Goal: Task Accomplishment & Management: Manage account settings

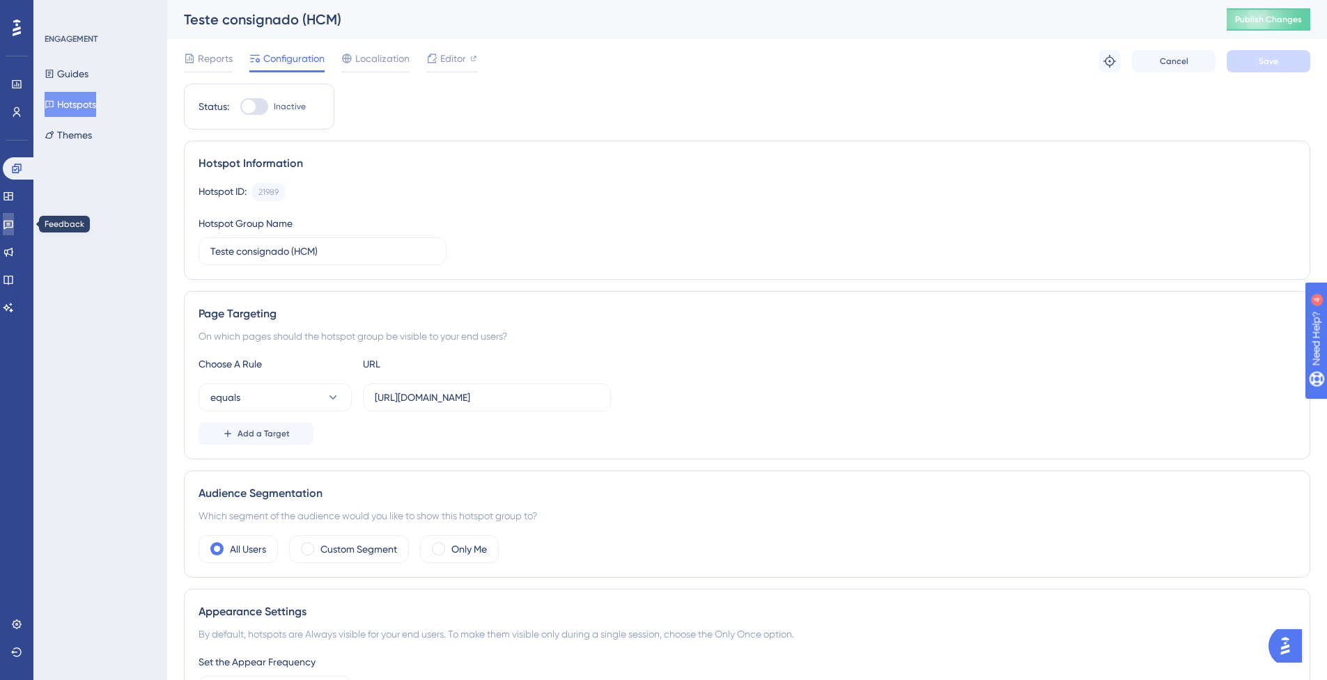
click at [14, 224] on icon at bounding box center [8, 224] width 11 height 11
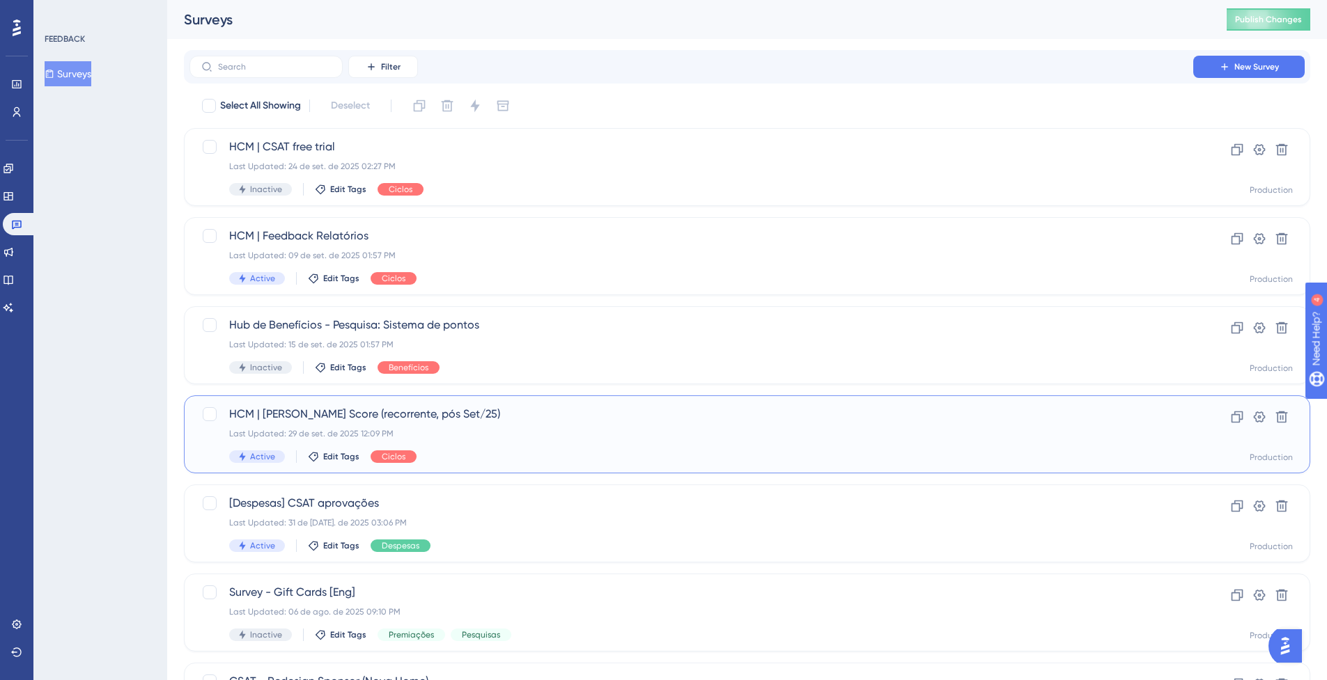
click at [455, 436] on div "Last Updated: 29 de set. de 2025 12:09 PM" at bounding box center [691, 433] width 924 height 11
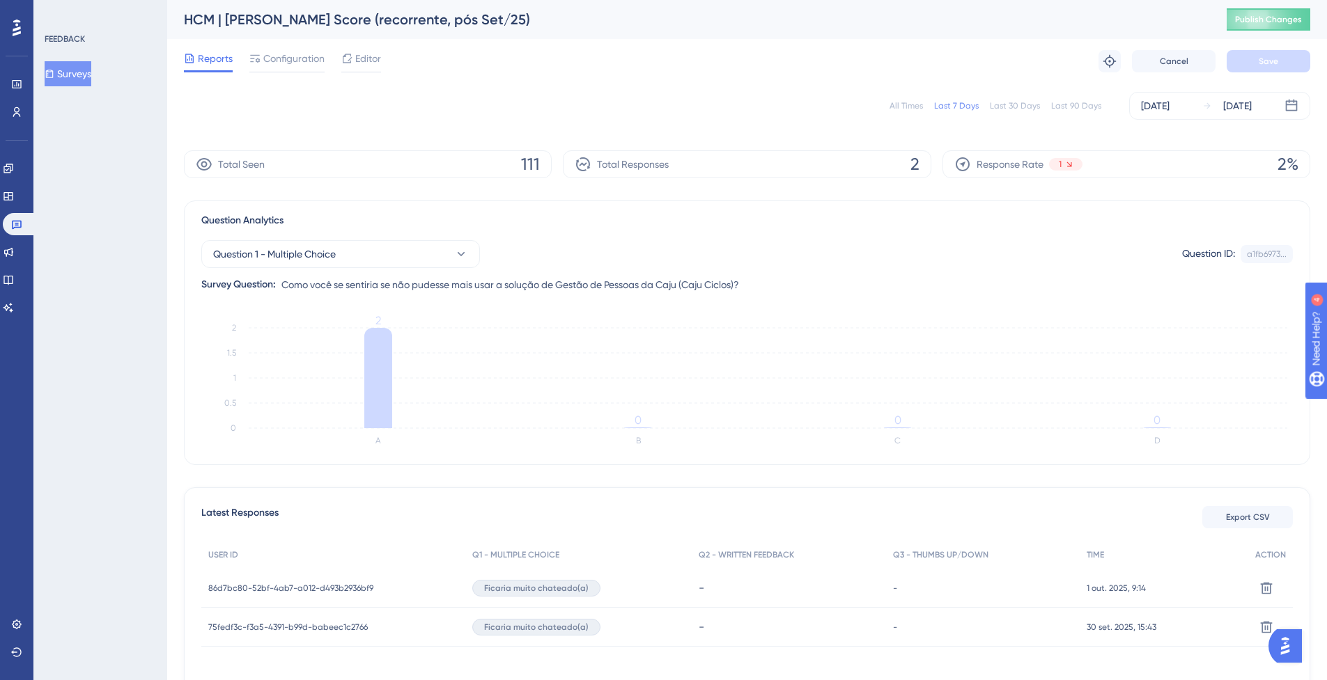
click at [1088, 105] on div "Last 90 Days" at bounding box center [1076, 105] width 50 height 11
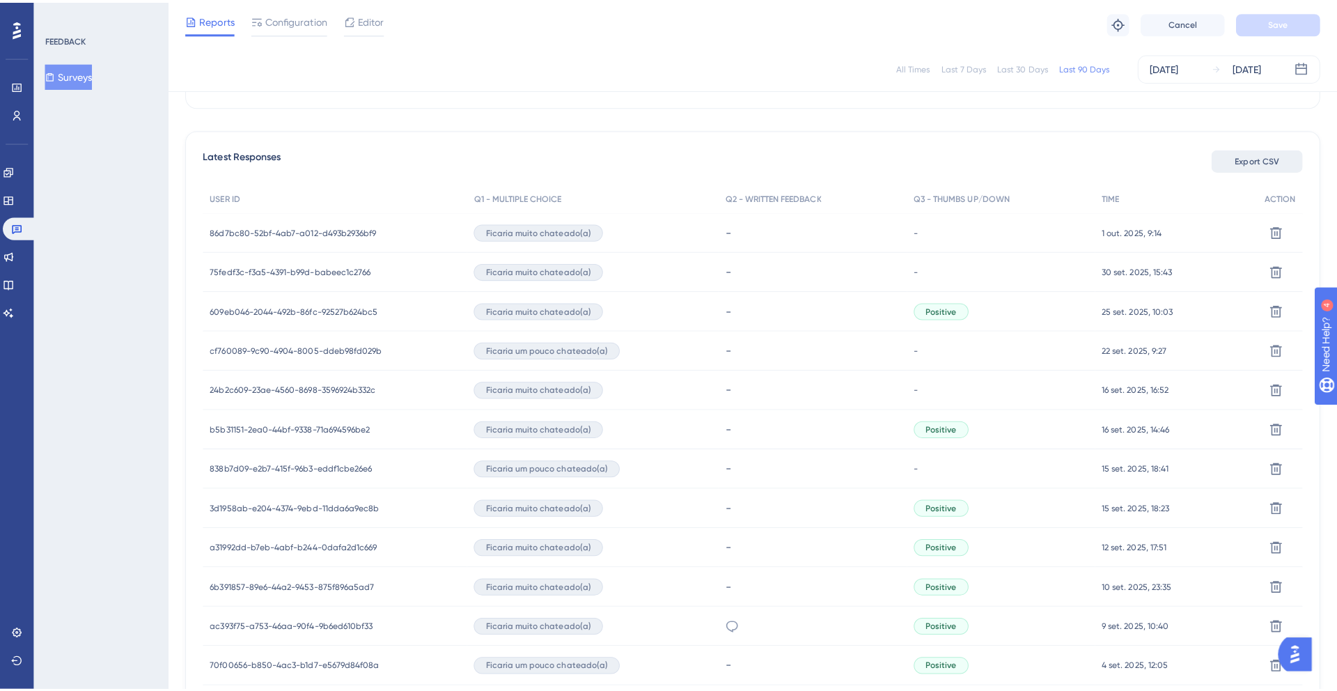
scroll to position [224, 0]
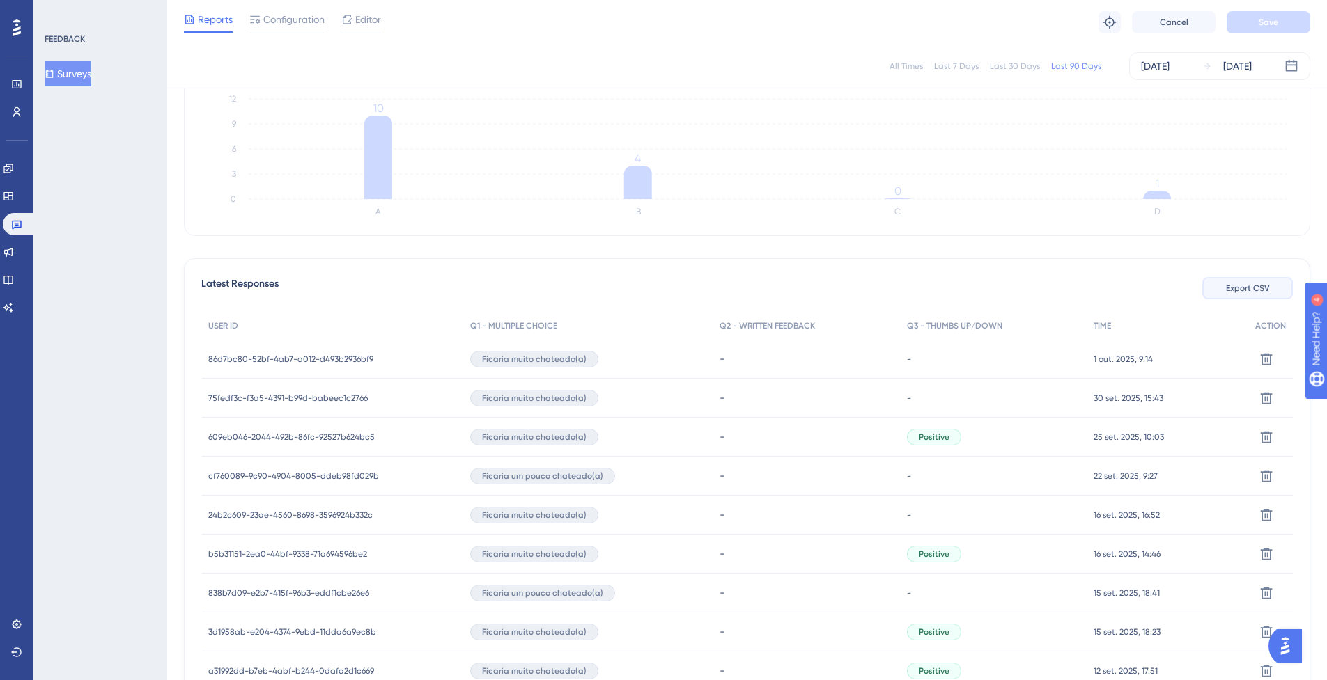
click at [1257, 299] on button "Export CSV" at bounding box center [1247, 288] width 91 height 22
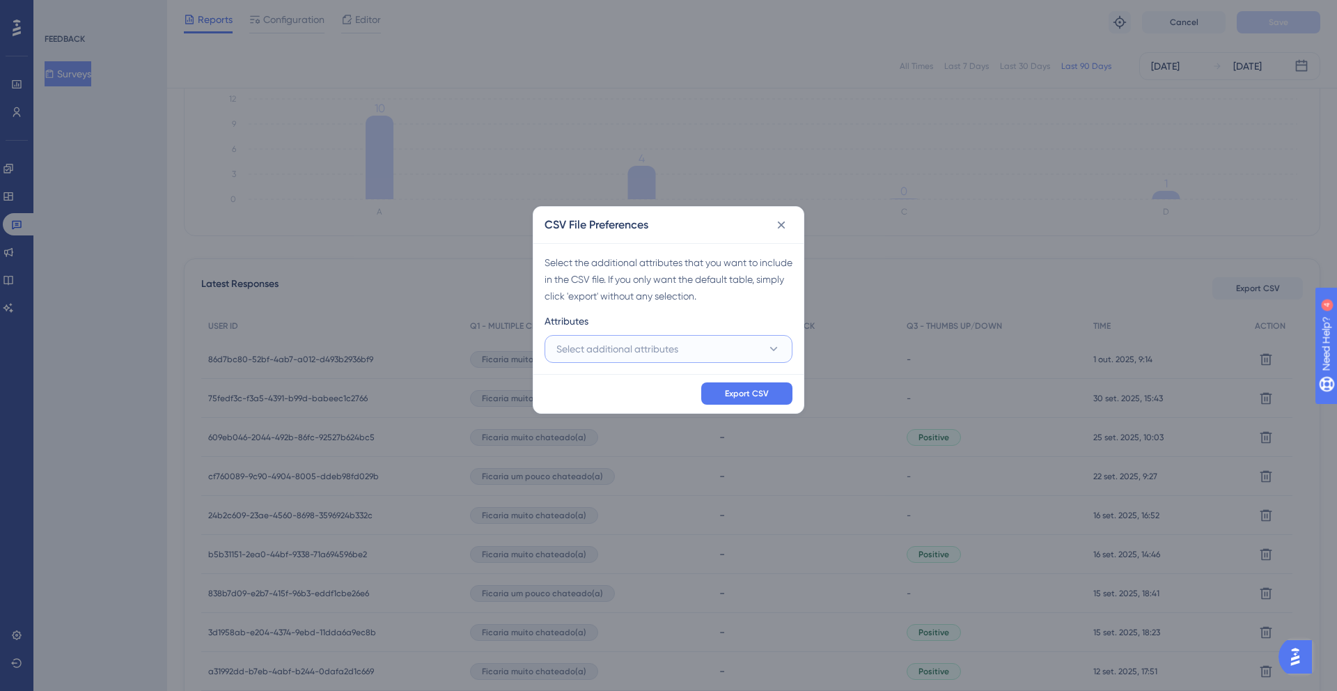
click at [701, 351] on button "Select additional attributes" at bounding box center [669, 349] width 248 height 28
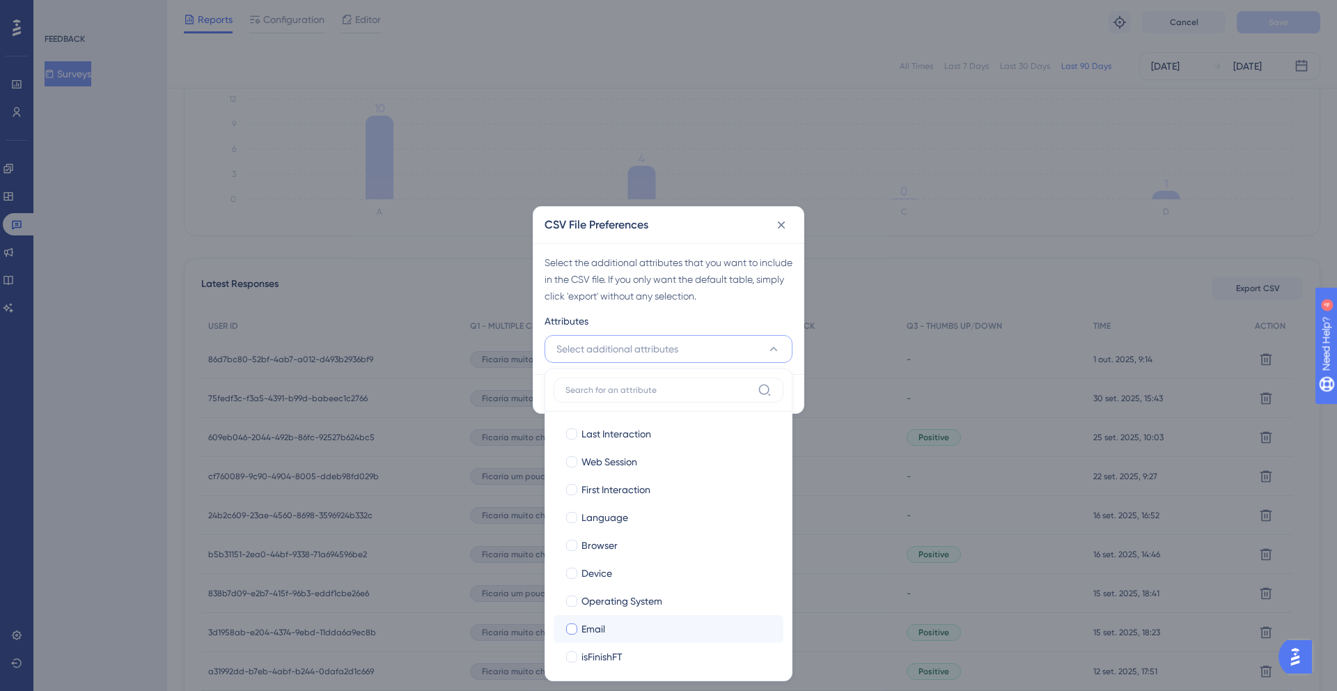
click at [582, 634] on span "Email" at bounding box center [593, 628] width 24 height 17
checkbox input "true"
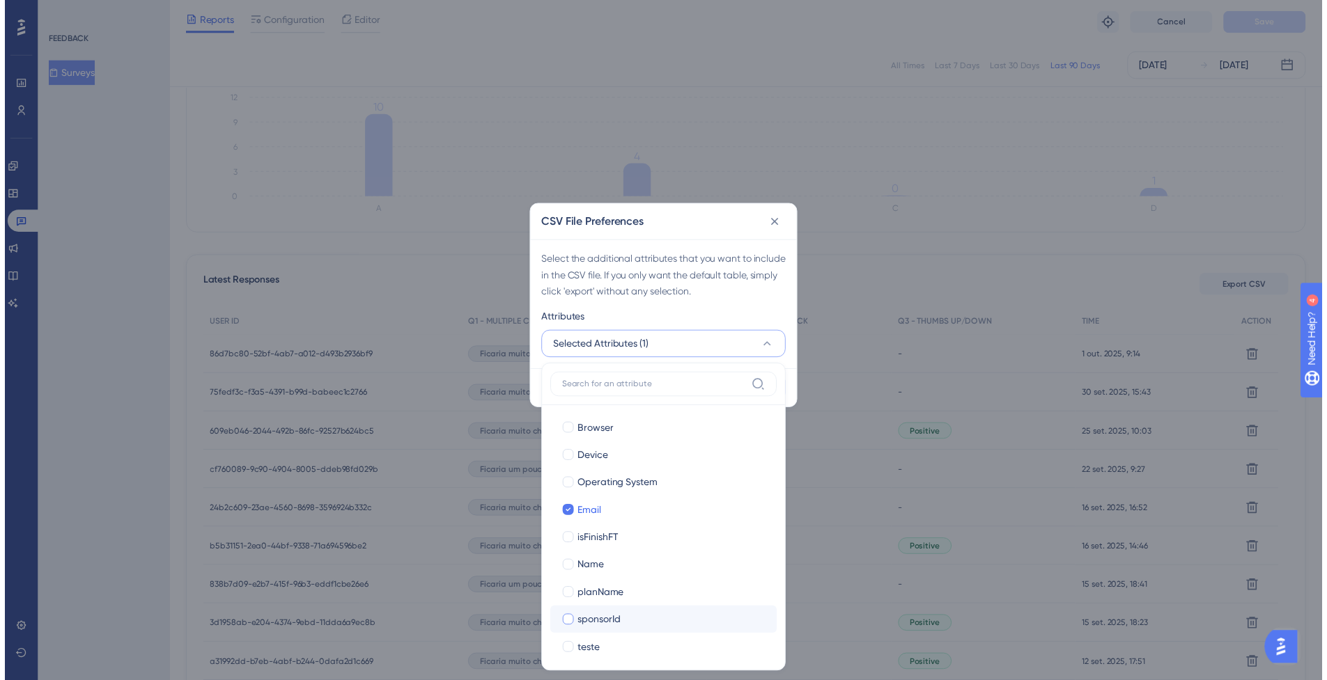
scroll to position [116, 0]
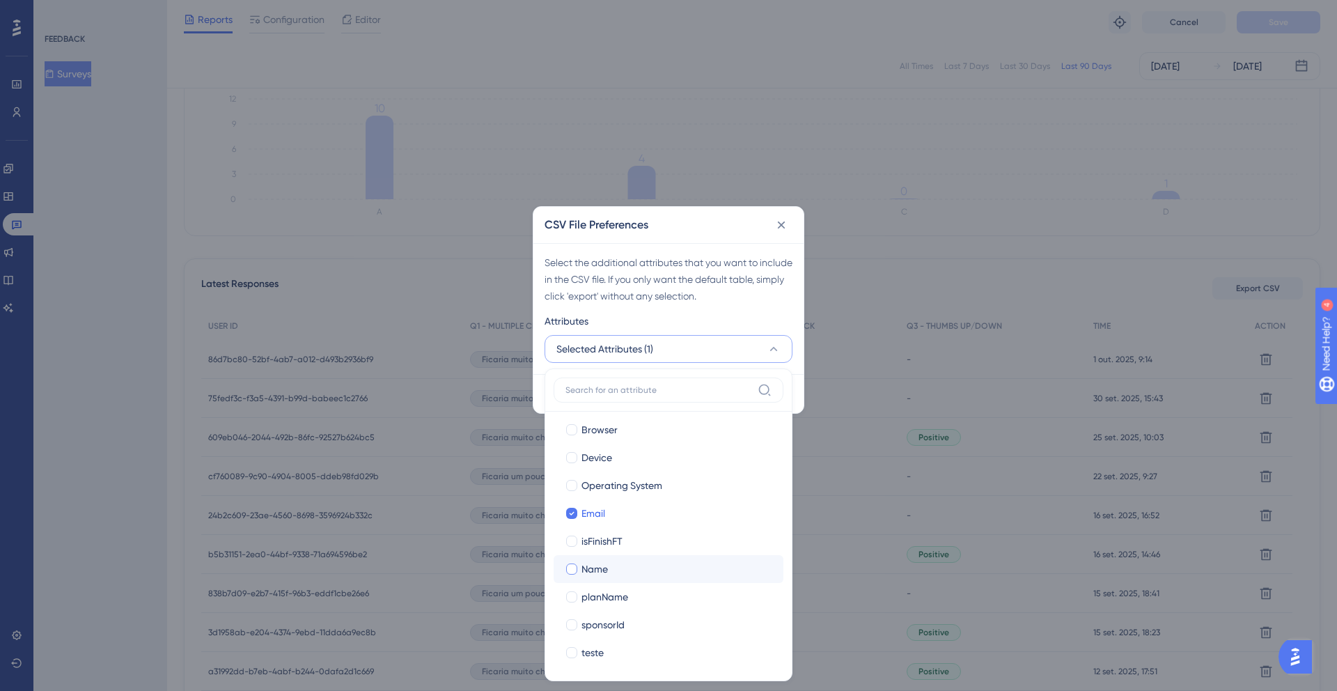
click at [594, 571] on span "Name" at bounding box center [594, 569] width 26 height 17
checkbox input "true"
click at [748, 286] on div "Select the additional attributes that you want to include in the CSV file. If y…" at bounding box center [669, 279] width 248 height 50
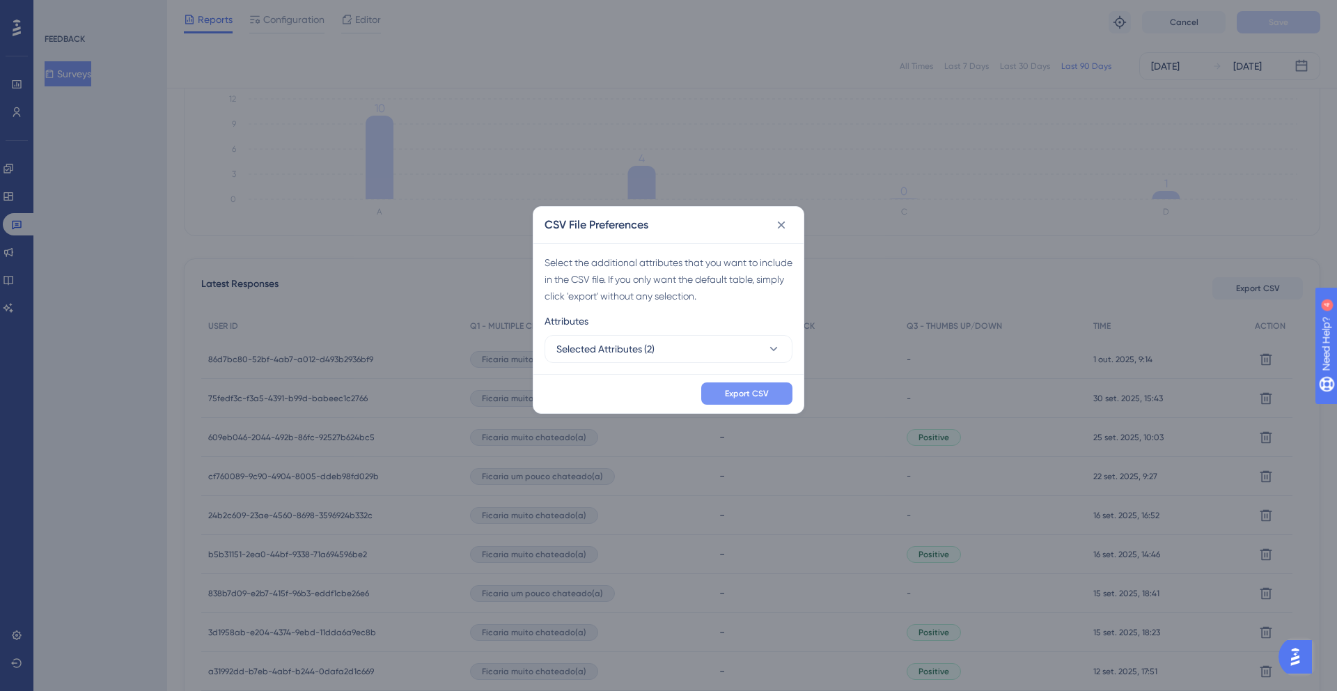
click at [754, 394] on span "Export CSV" at bounding box center [747, 393] width 44 height 11
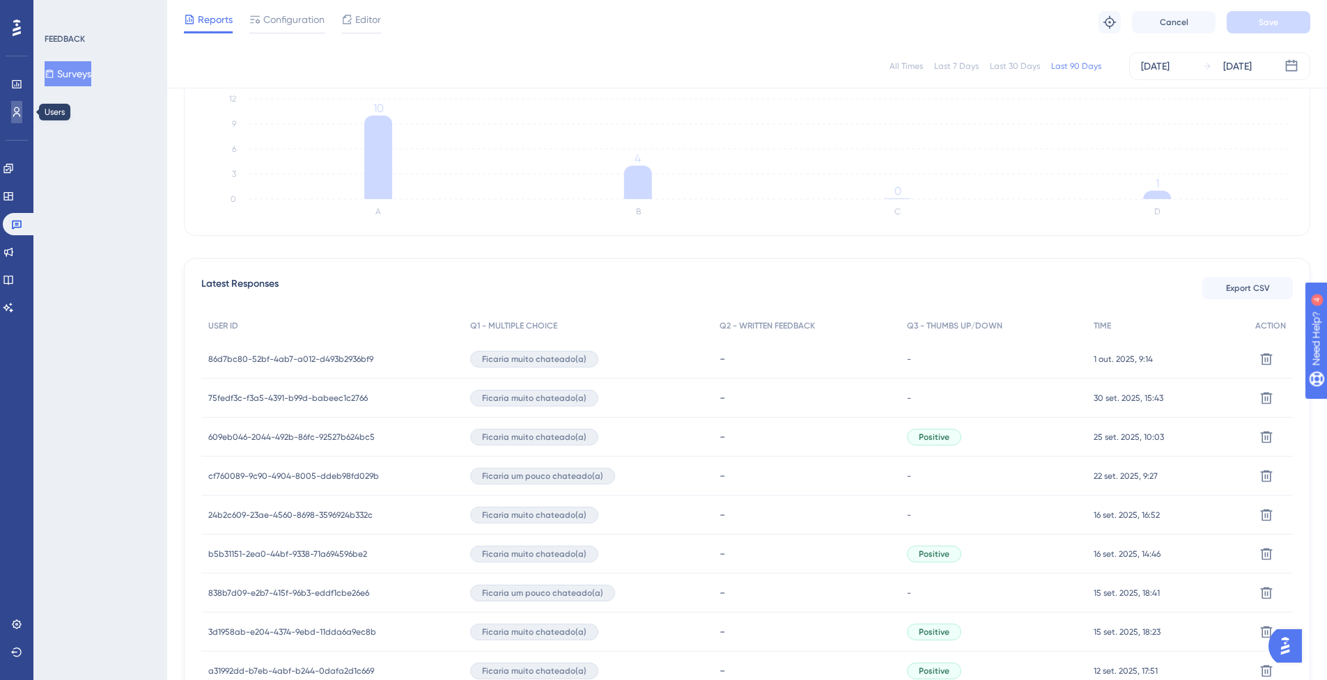
click at [17, 111] on icon at bounding box center [17, 112] width 8 height 10
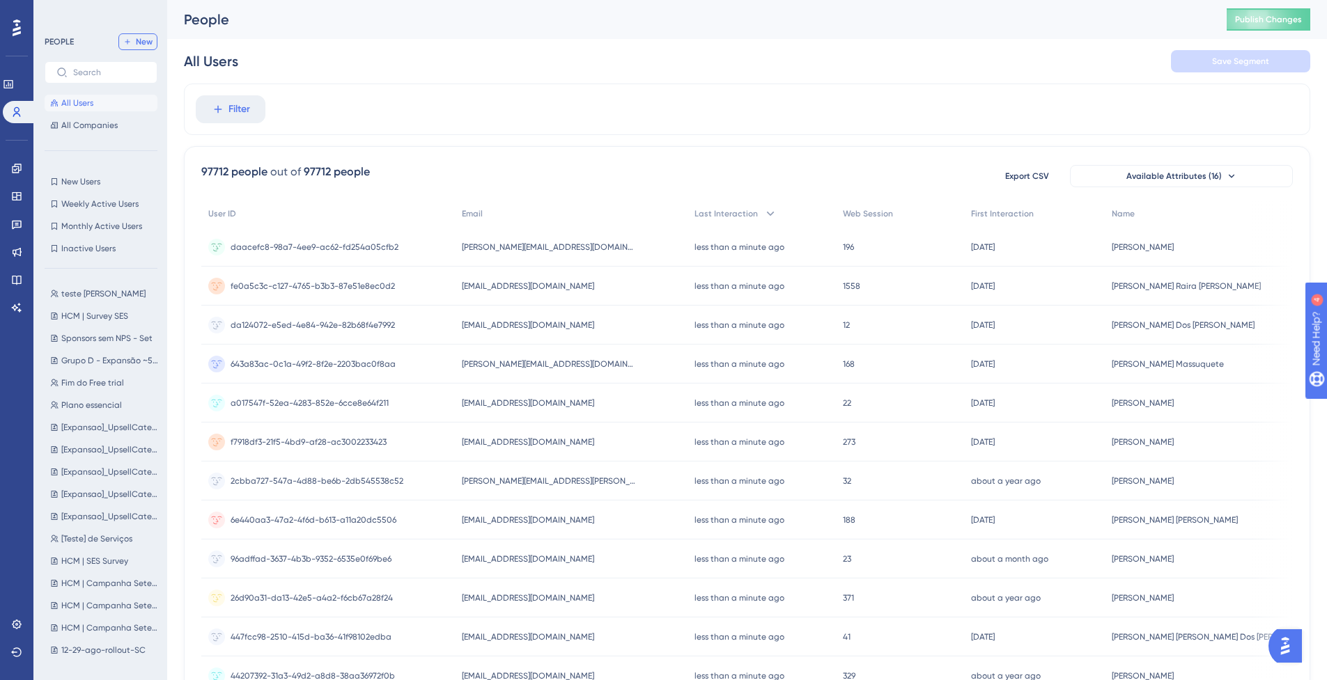
click at [139, 49] on button "New" at bounding box center [137, 41] width 39 height 17
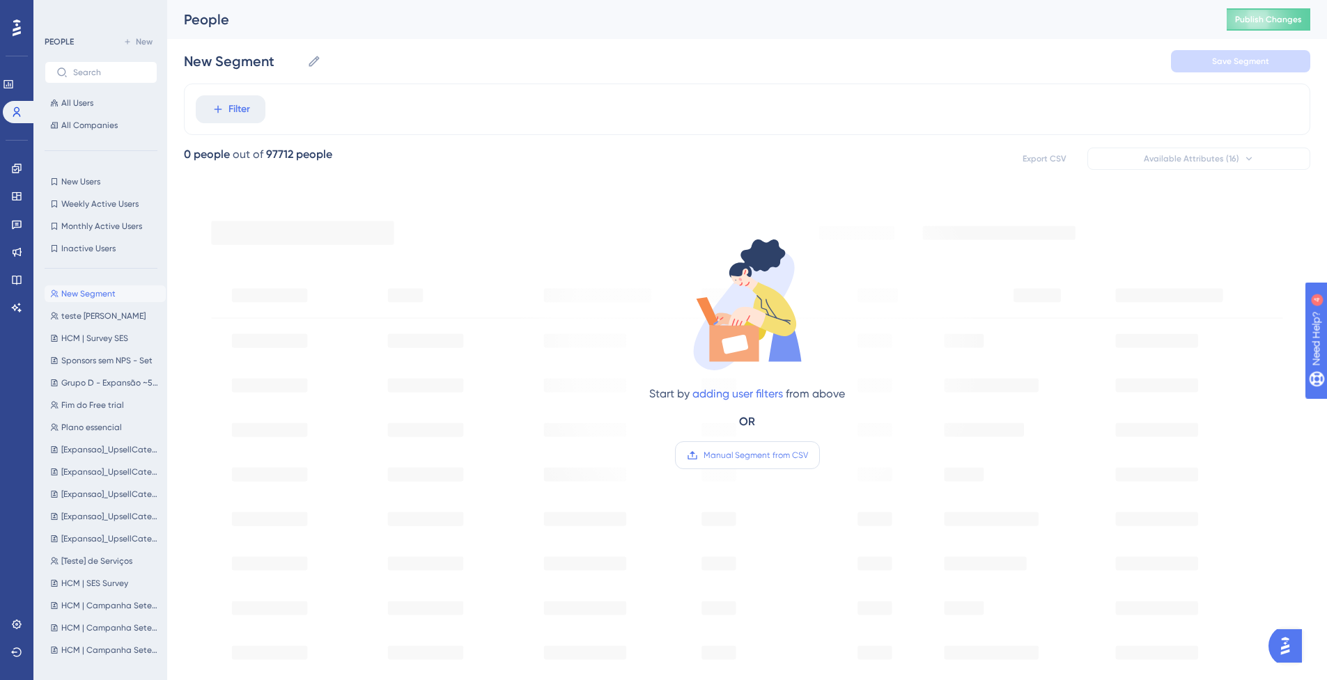
click at [781, 457] on span "Manual Segment from CSV" at bounding box center [755, 455] width 104 height 11
click at [808, 455] on input "Manual Segment from CSV" at bounding box center [808, 455] width 0 height 0
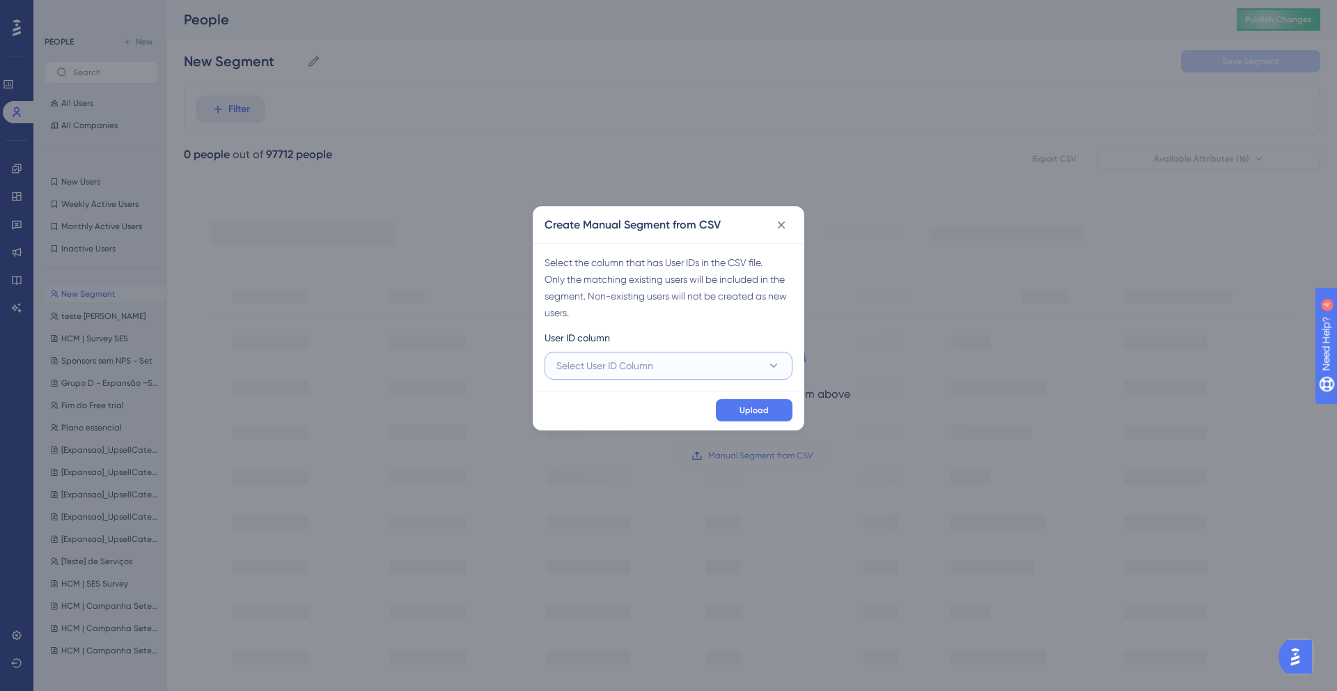
click at [634, 370] on span "Select User ID Column" at bounding box center [604, 365] width 97 height 17
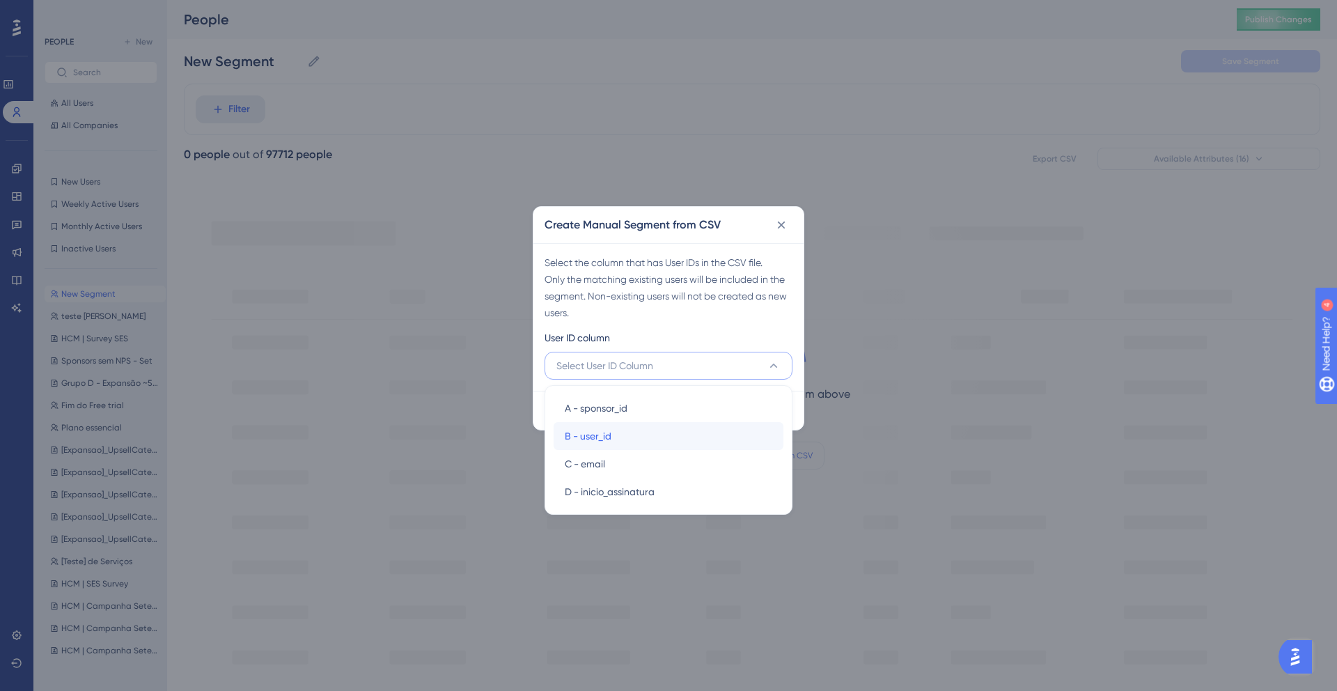
click at [630, 438] on div "B - user_id B - user_id" at bounding box center [669, 436] width 208 height 28
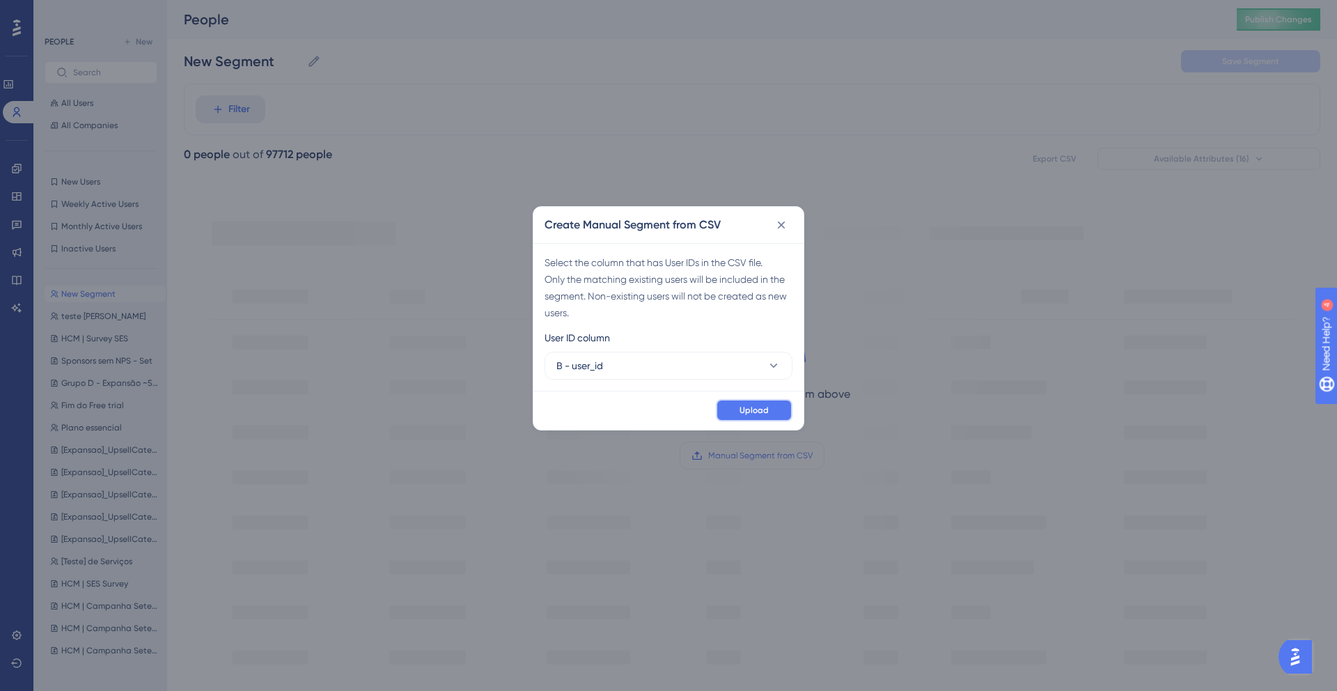
click at [731, 407] on button "Upload" at bounding box center [754, 410] width 77 height 22
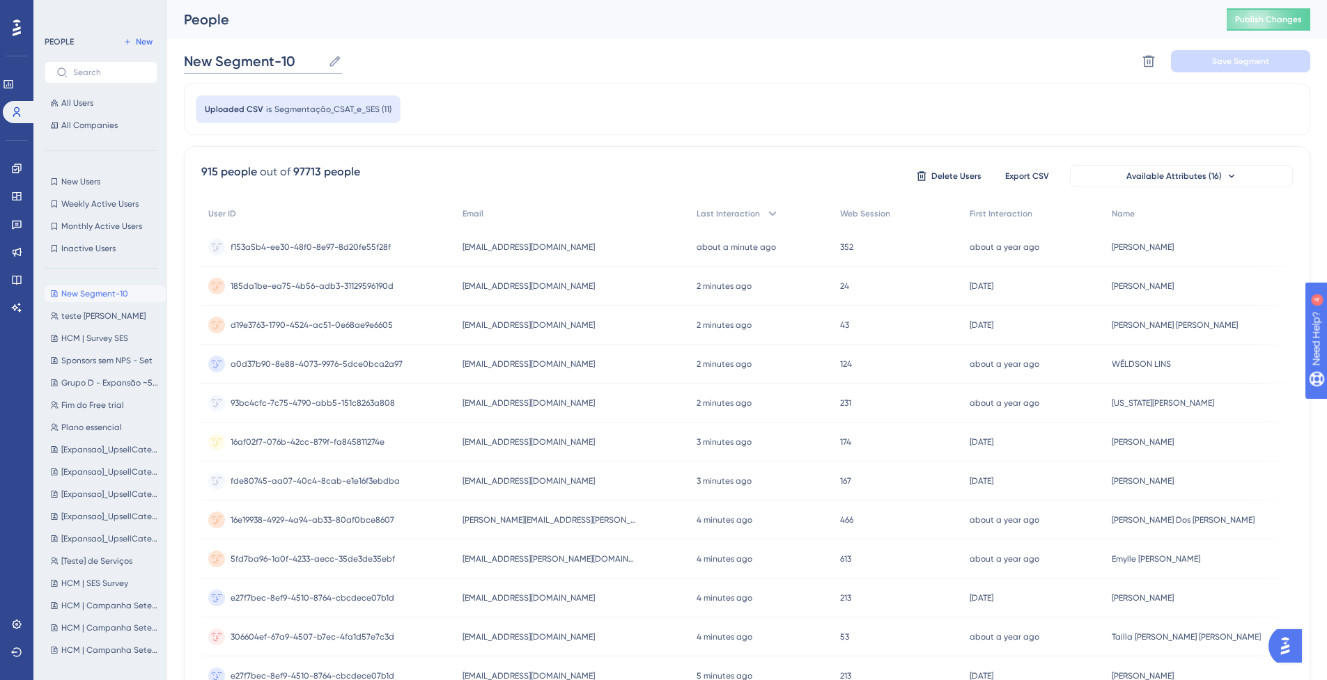
click at [249, 60] on input "New Segment-10" at bounding box center [253, 61] width 139 height 19
click at [1238, 57] on span "Save Segment" at bounding box center [1240, 61] width 57 height 11
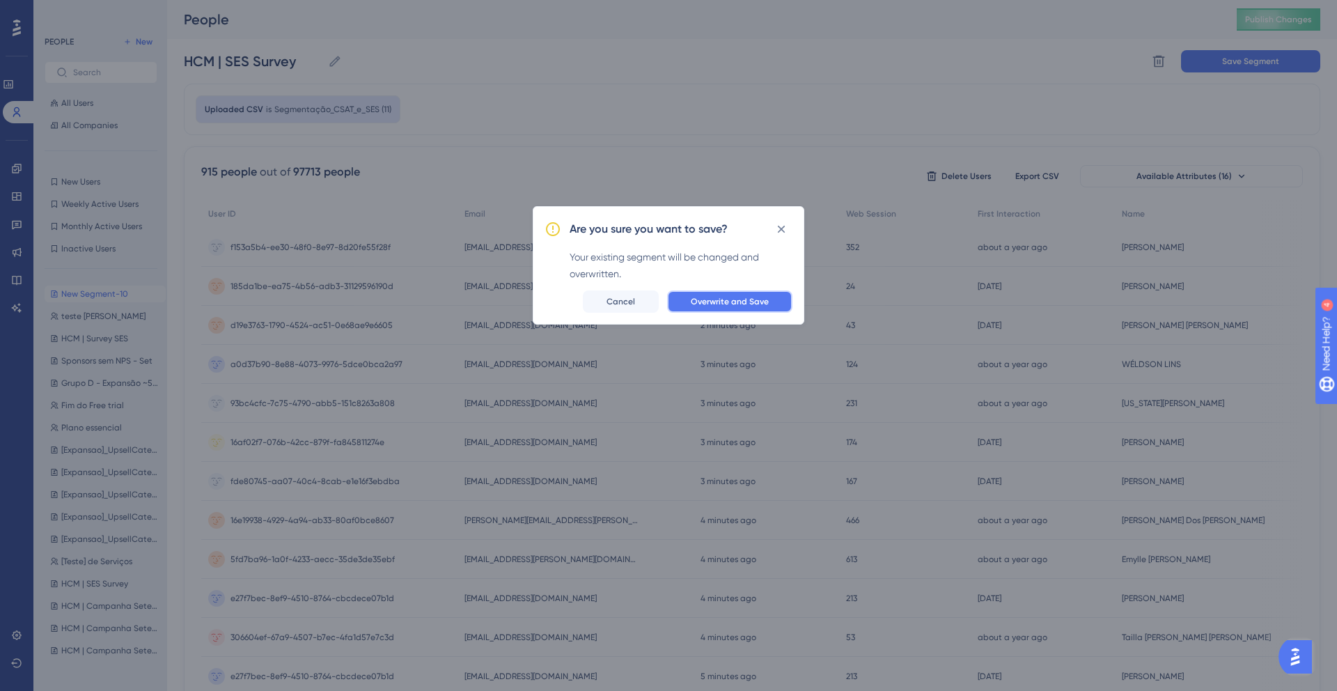
click at [736, 298] on span "Overwrite and Save" at bounding box center [730, 301] width 78 height 11
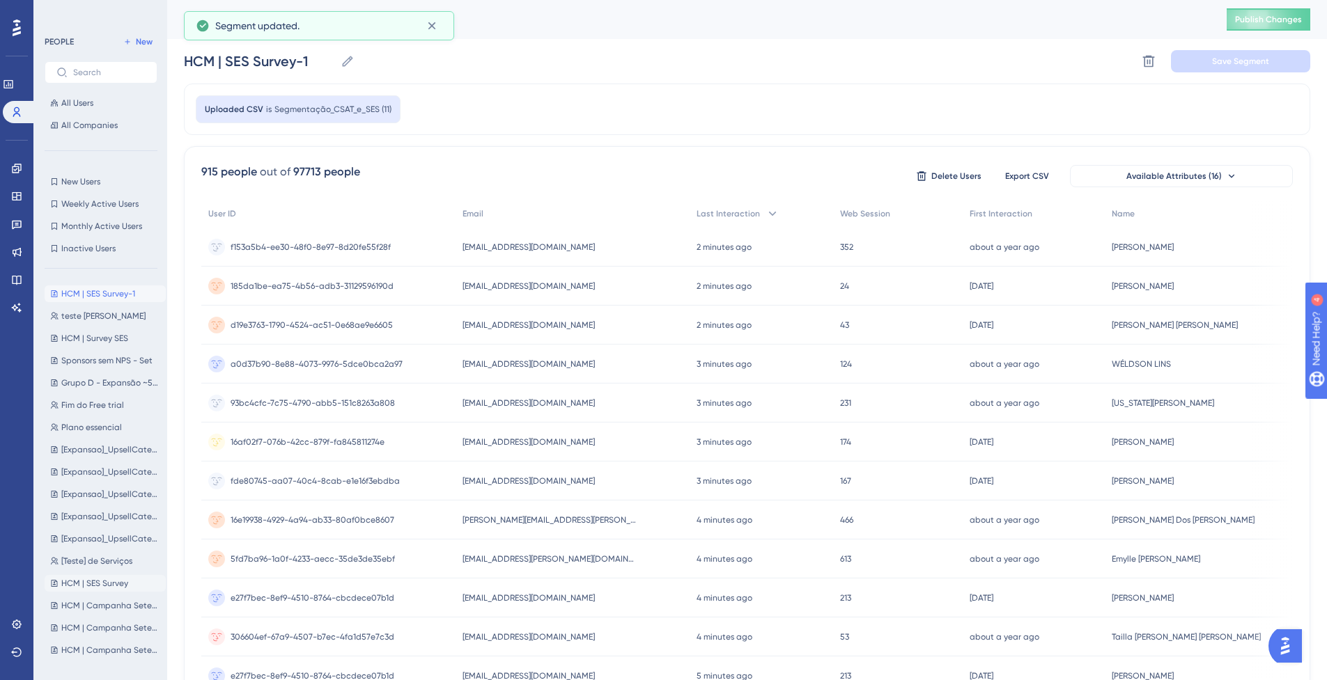
click at [106, 586] on span "HCM | SES Survey" at bounding box center [94, 583] width 67 height 11
type input "HCM | SES Survey"
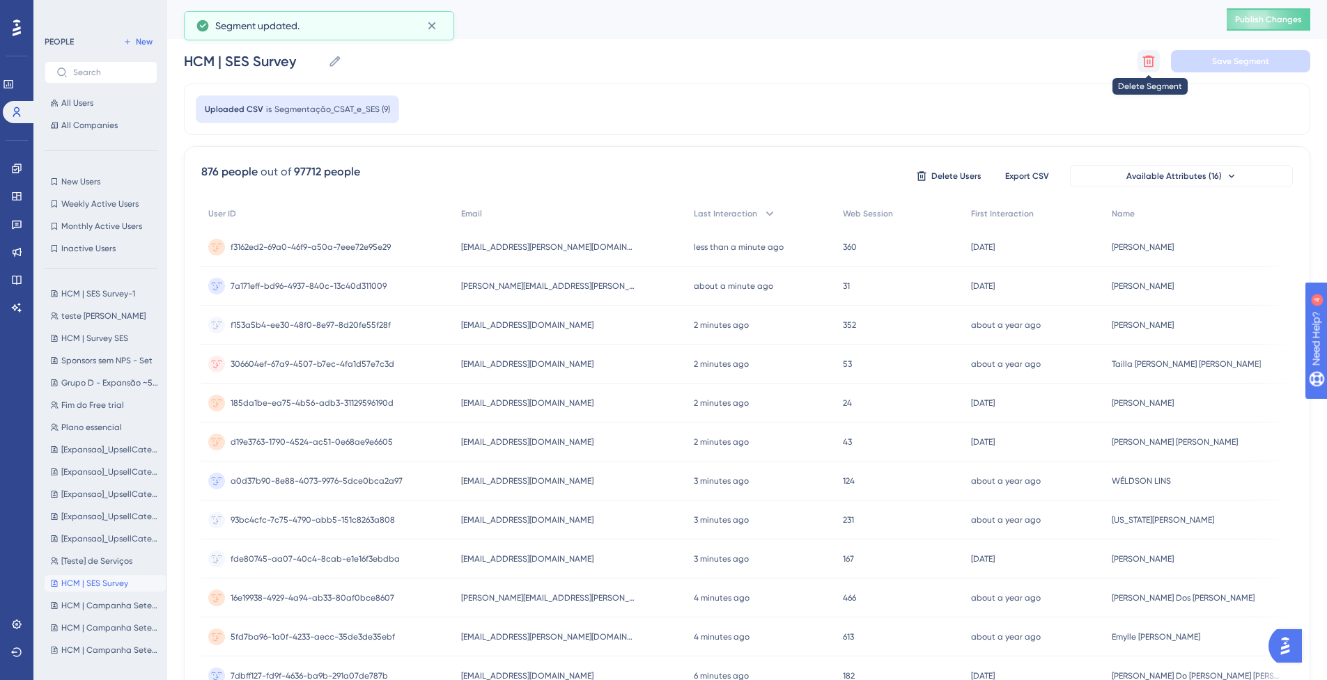
click at [1150, 54] on icon at bounding box center [1148, 61] width 14 height 14
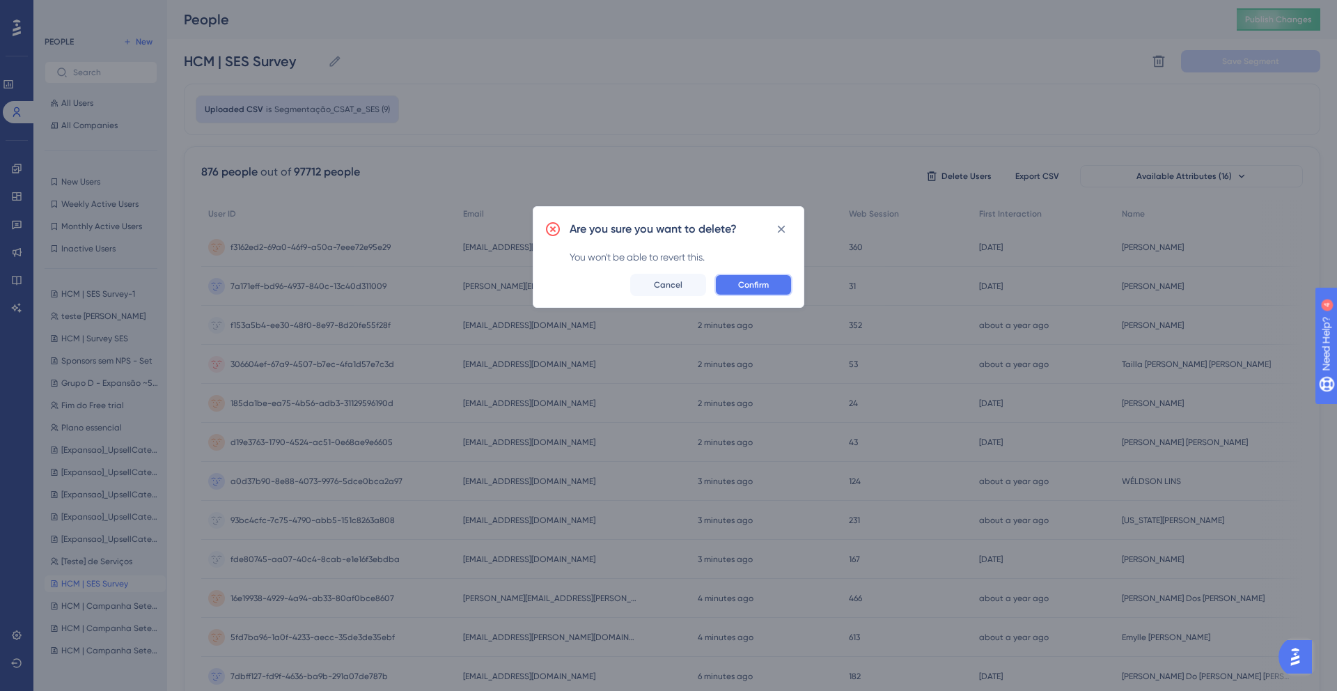
click at [758, 279] on span "Confirm" at bounding box center [753, 284] width 31 height 11
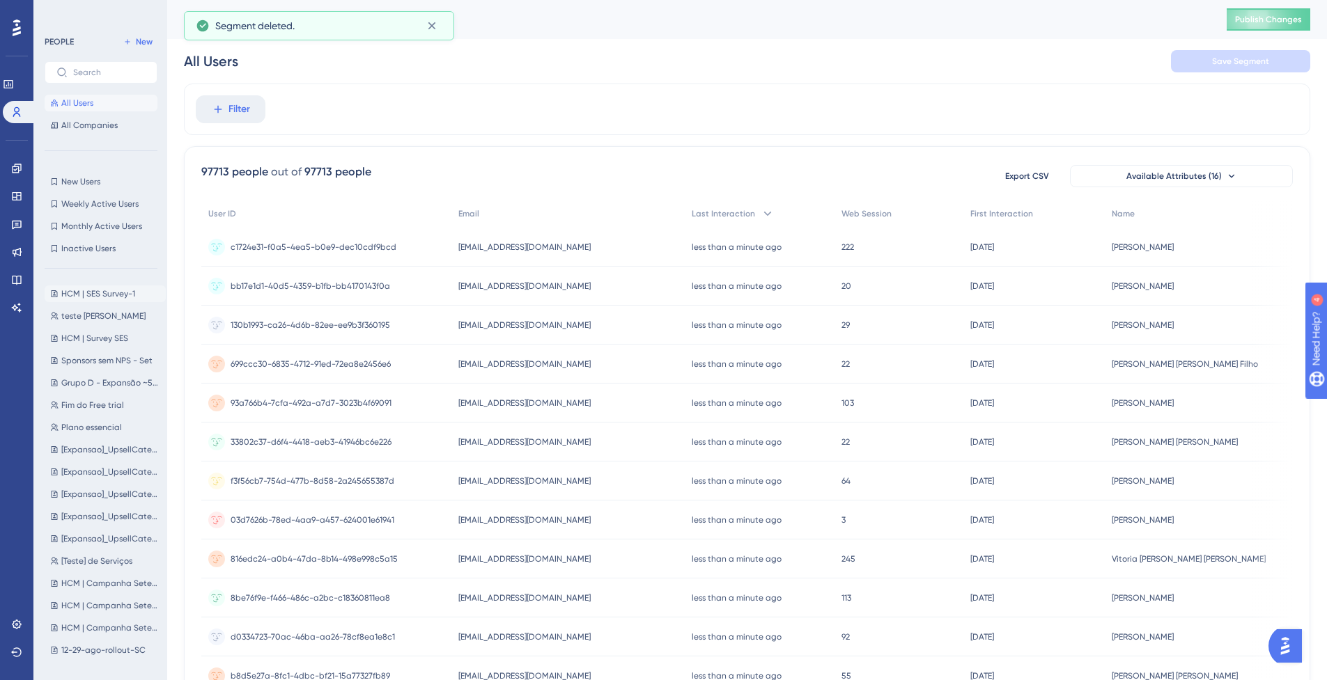
click at [87, 293] on span "HCM | SES Survey-1" at bounding box center [98, 293] width 74 height 11
click at [310, 65] on input "HCM | SES Survey-1" at bounding box center [259, 61] width 151 height 19
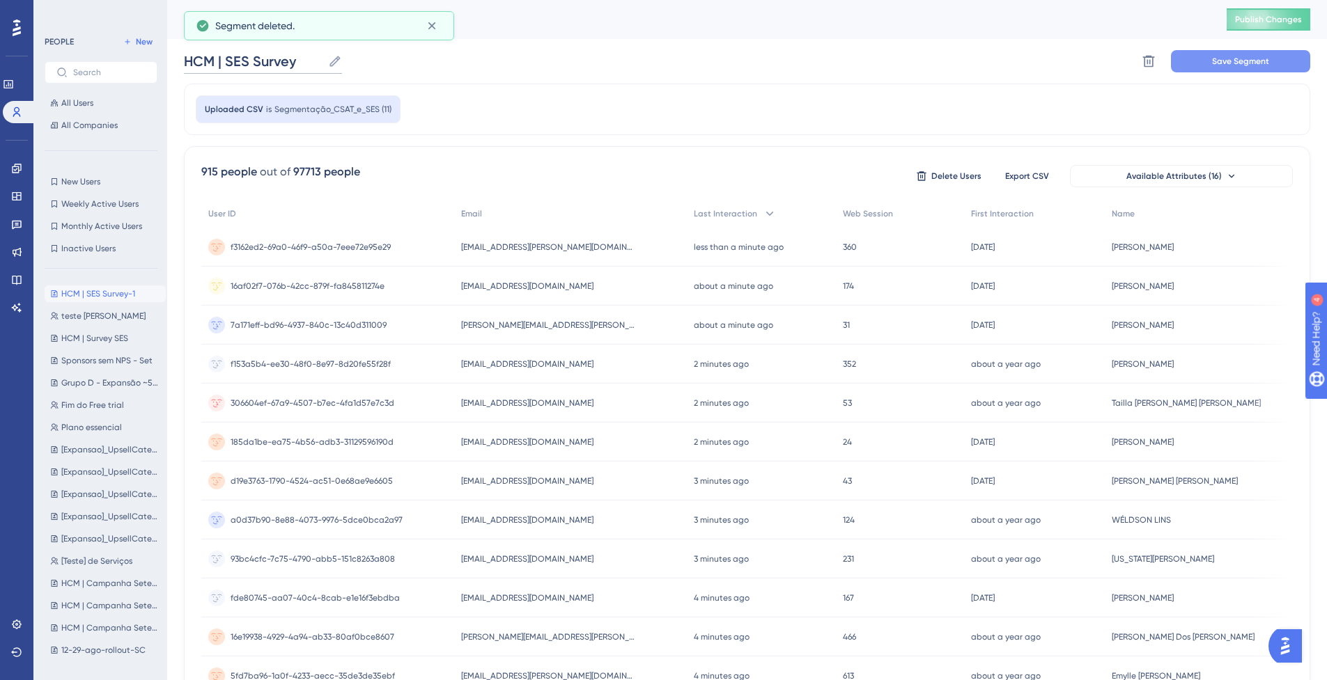
type input "HCM | SES Survey"
click at [1258, 64] on span "Save Segment" at bounding box center [1240, 61] width 57 height 11
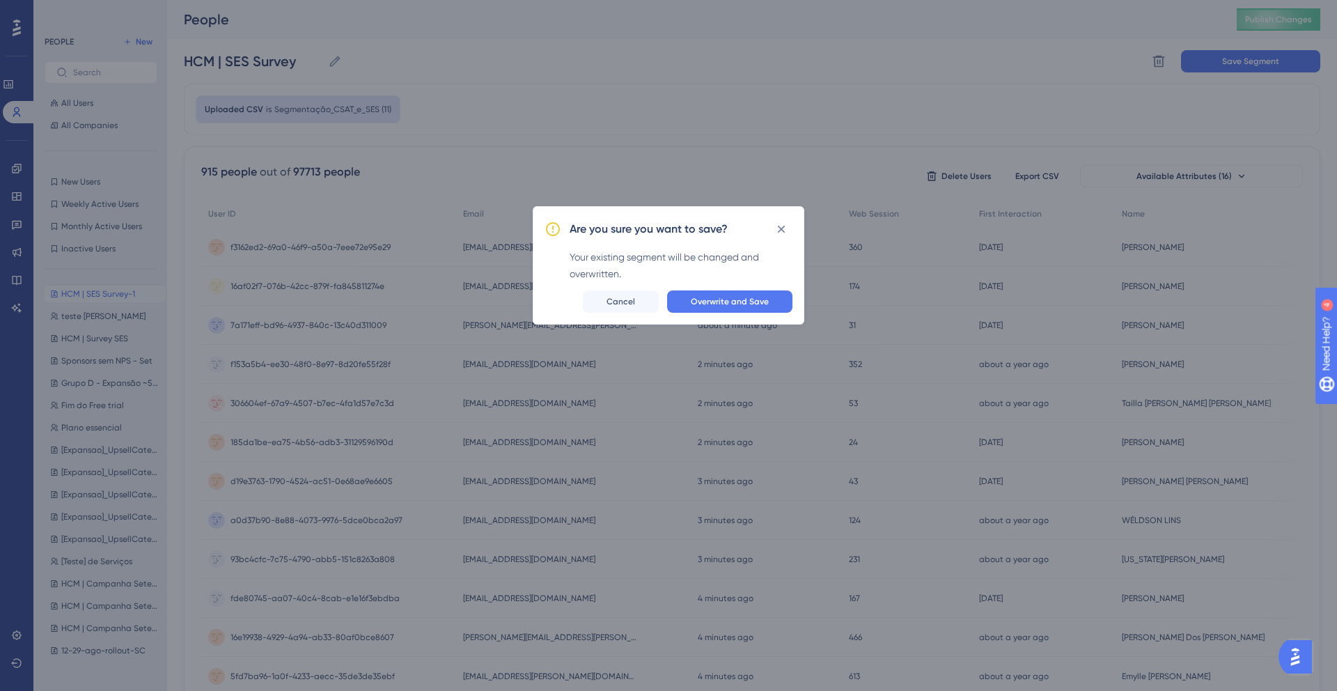
click at [747, 304] on span "Overwrite and Save" at bounding box center [730, 301] width 78 height 11
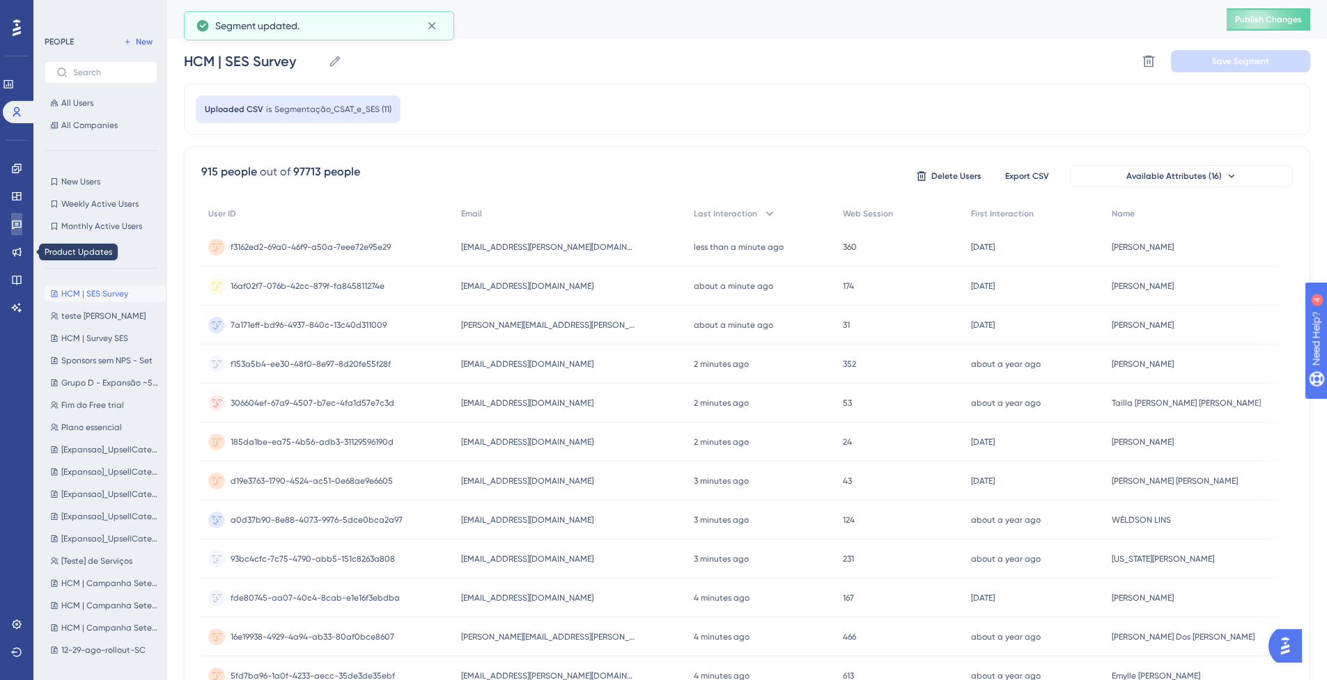
click at [11, 223] on icon at bounding box center [16, 224] width 11 height 11
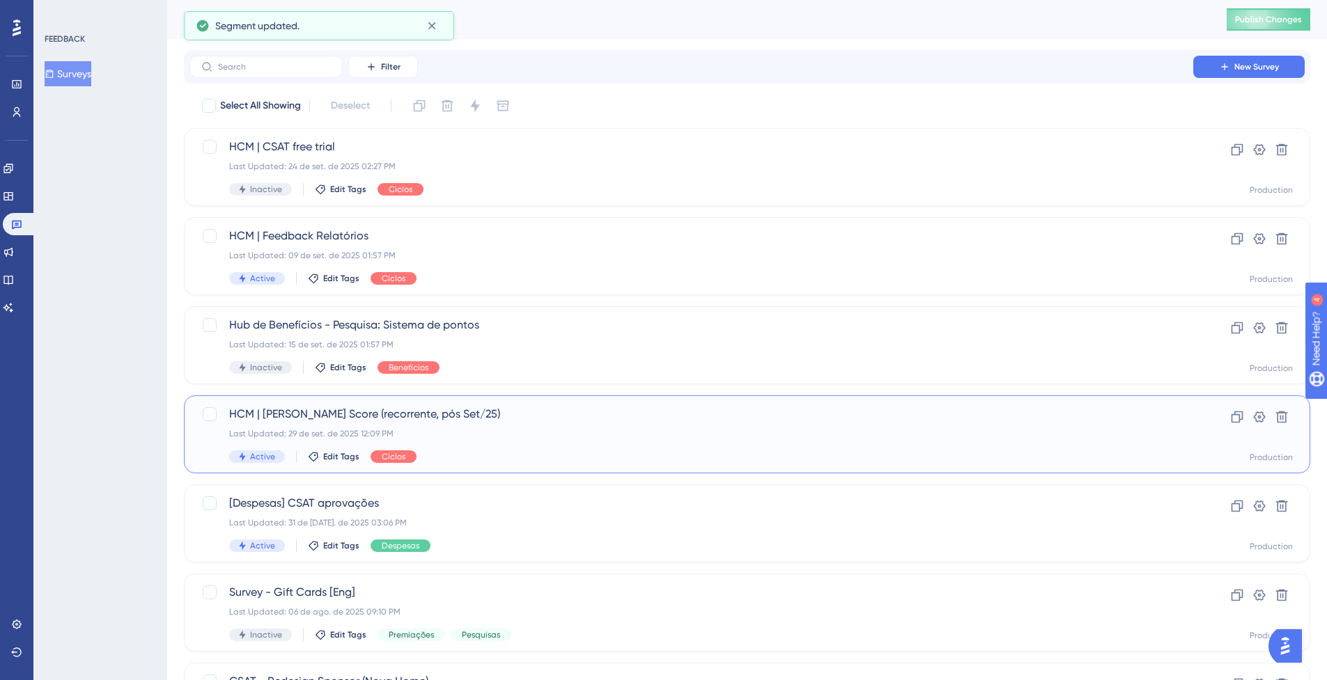
click at [483, 437] on div "Last Updated: 29 de set. de 2025 12:09 PM" at bounding box center [691, 433] width 924 height 11
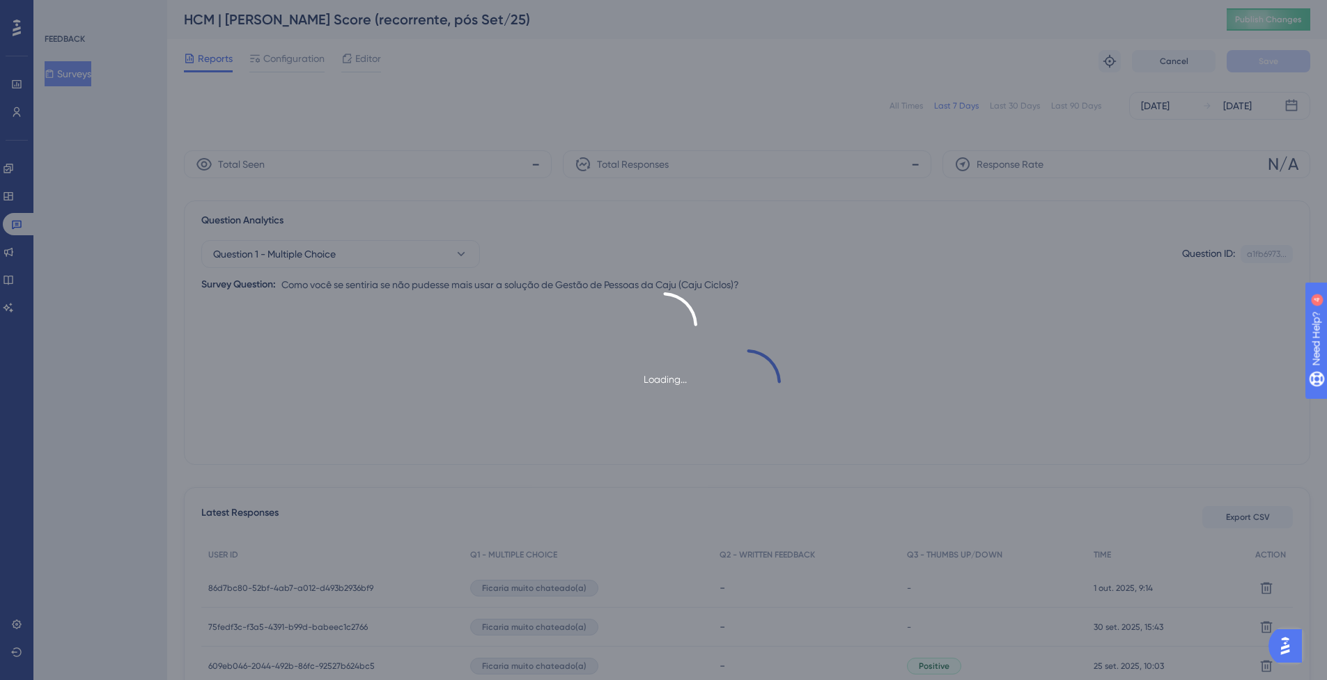
click at [295, 58] on div "Loading..." at bounding box center [663, 340] width 1327 height 680
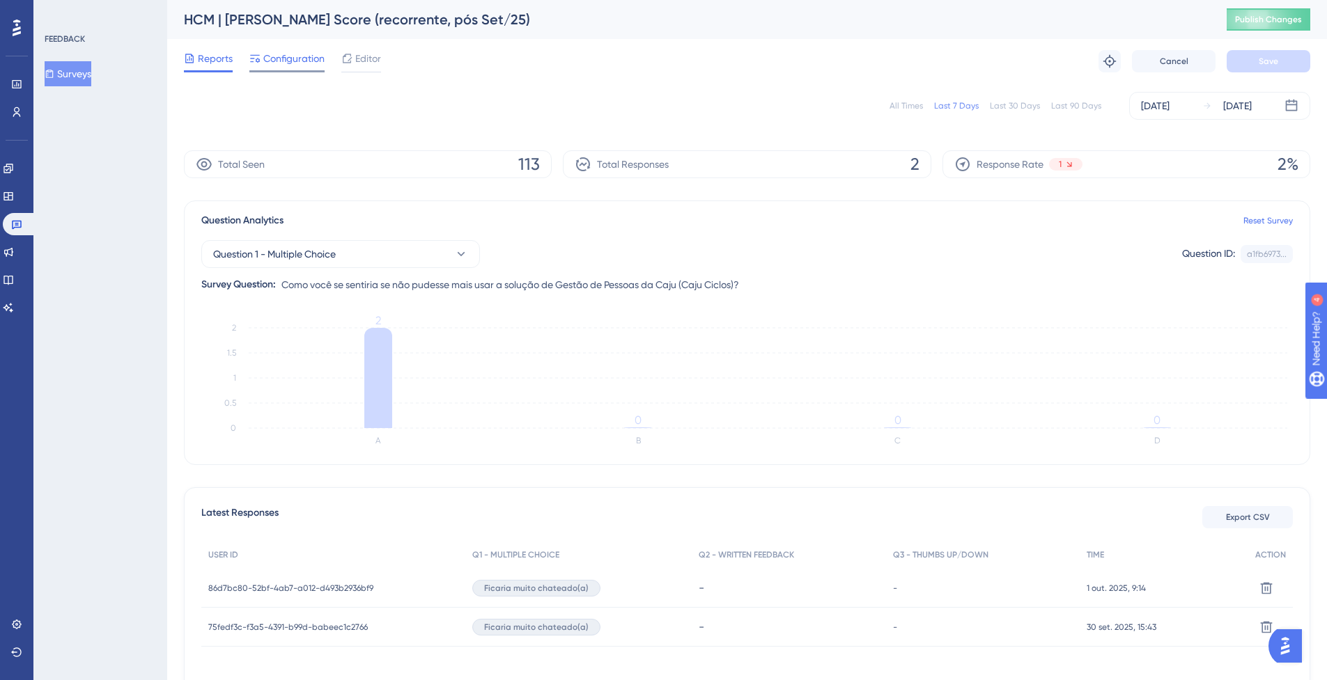
click at [295, 63] on span "Configuration" at bounding box center [293, 58] width 61 height 17
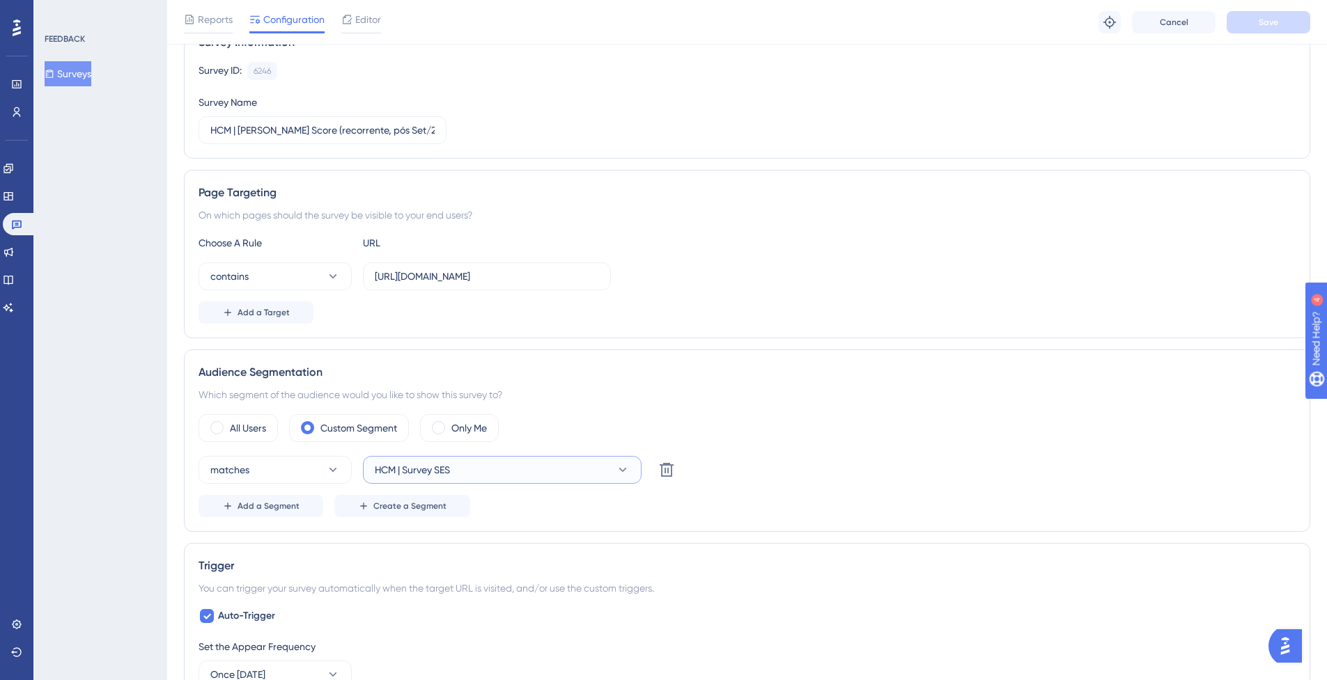
click at [530, 470] on button "HCM | Survey SES" at bounding box center [502, 470] width 279 height 28
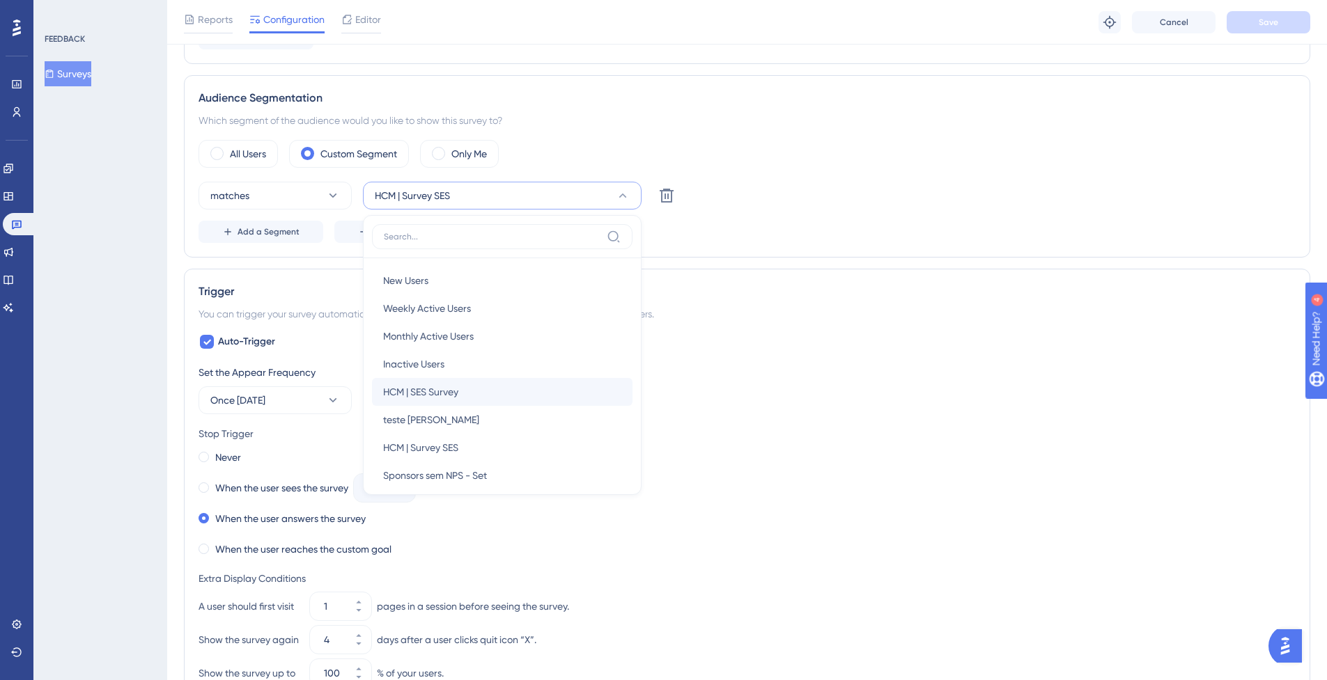
scroll to position [393, 0]
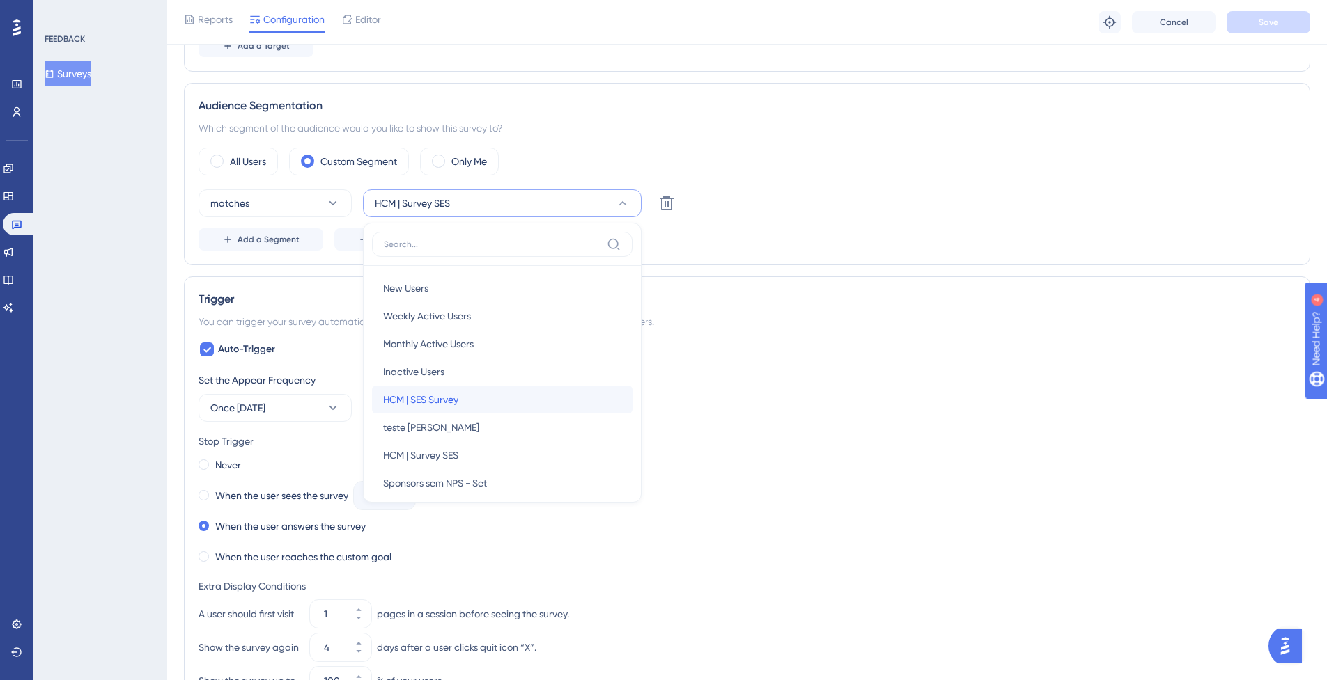
click at [501, 400] on div "HCM | SES Survey HCM | SES Survey" at bounding box center [502, 400] width 238 height 28
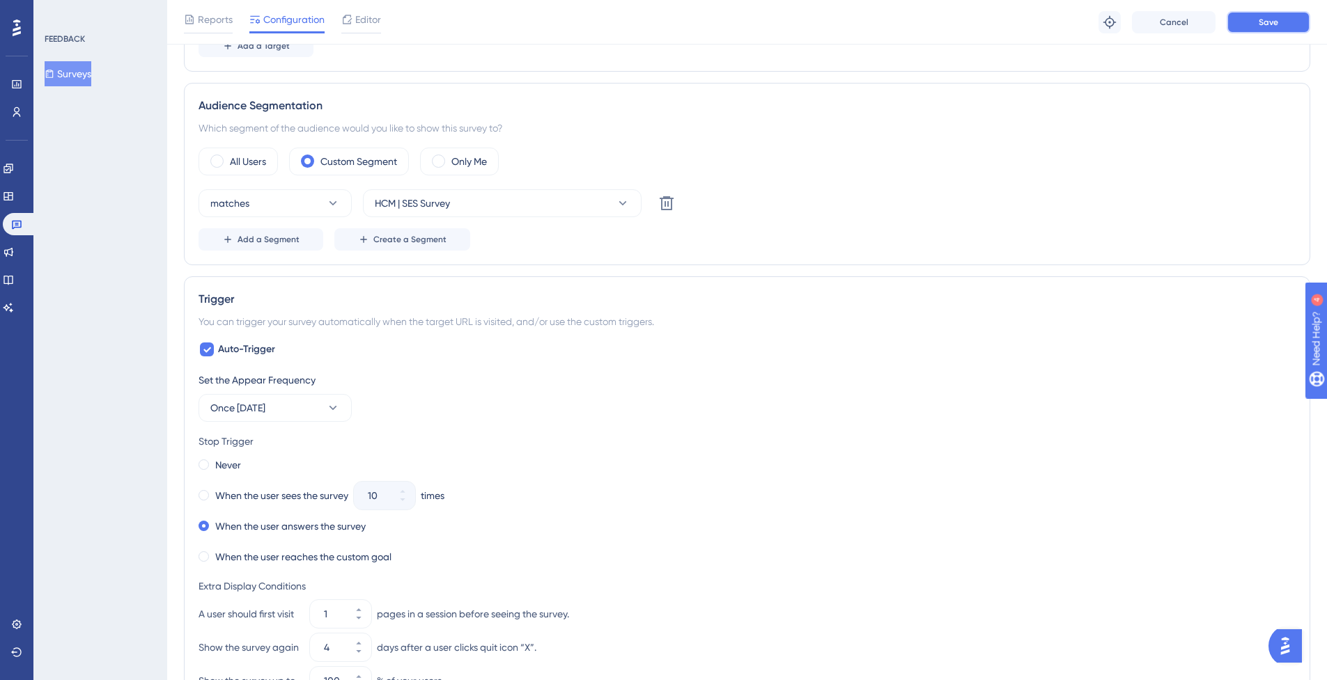
click at [1267, 17] on span "Save" at bounding box center [1267, 22] width 19 height 11
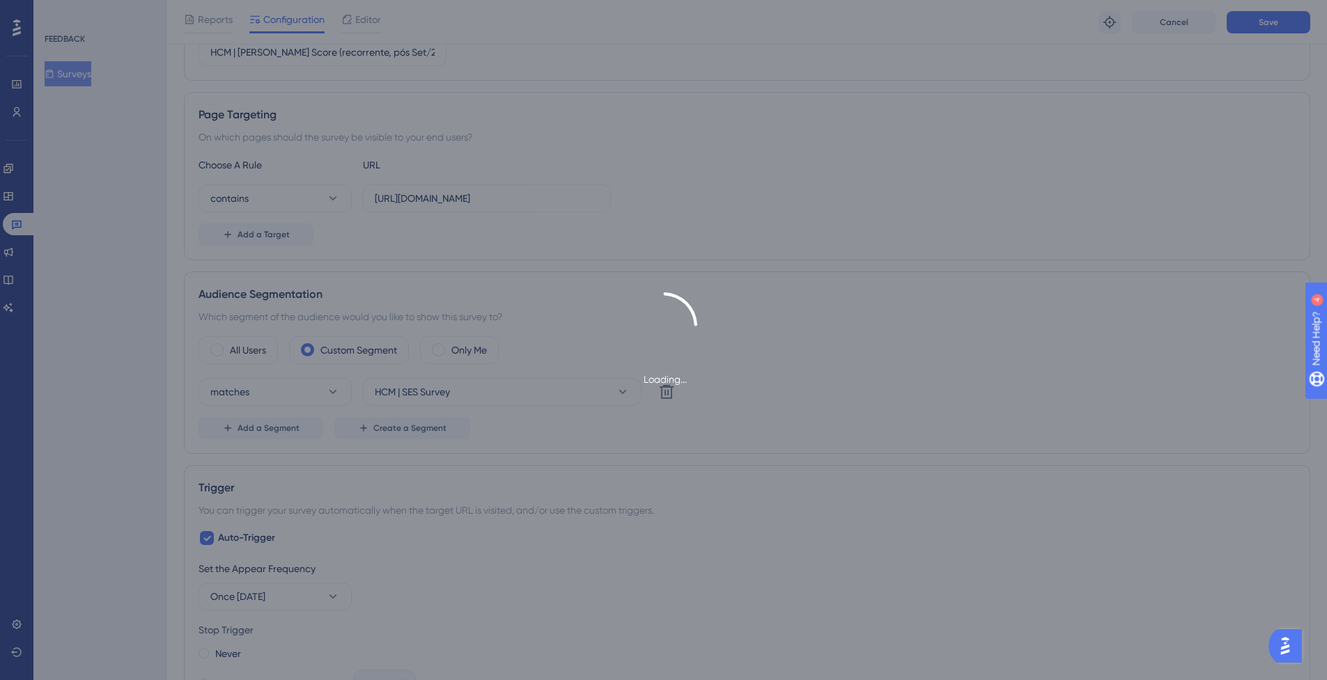
scroll to position [0, 0]
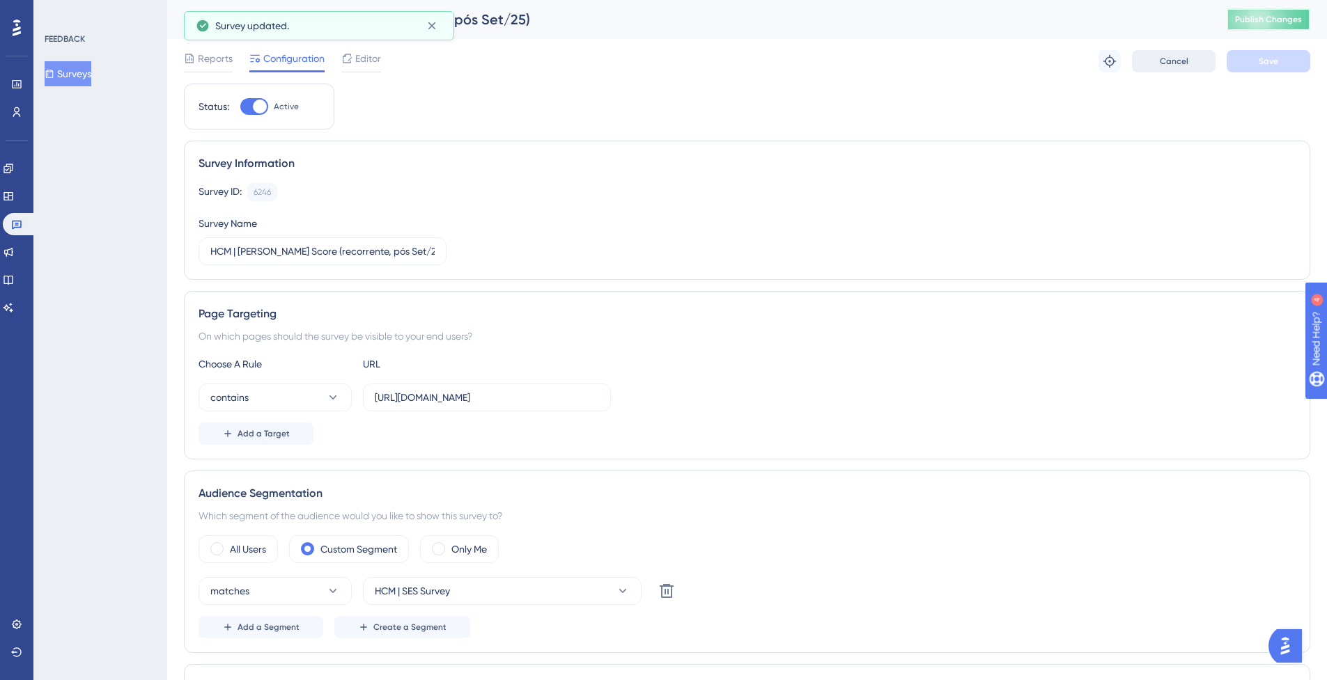
drag, startPoint x: 1256, startPoint y: 24, endPoint x: 1210, endPoint y: 65, distance: 62.2
click at [1256, 24] on span "Publish Changes" at bounding box center [1268, 19] width 67 height 11
